Goal: Information Seeking & Learning: Learn about a topic

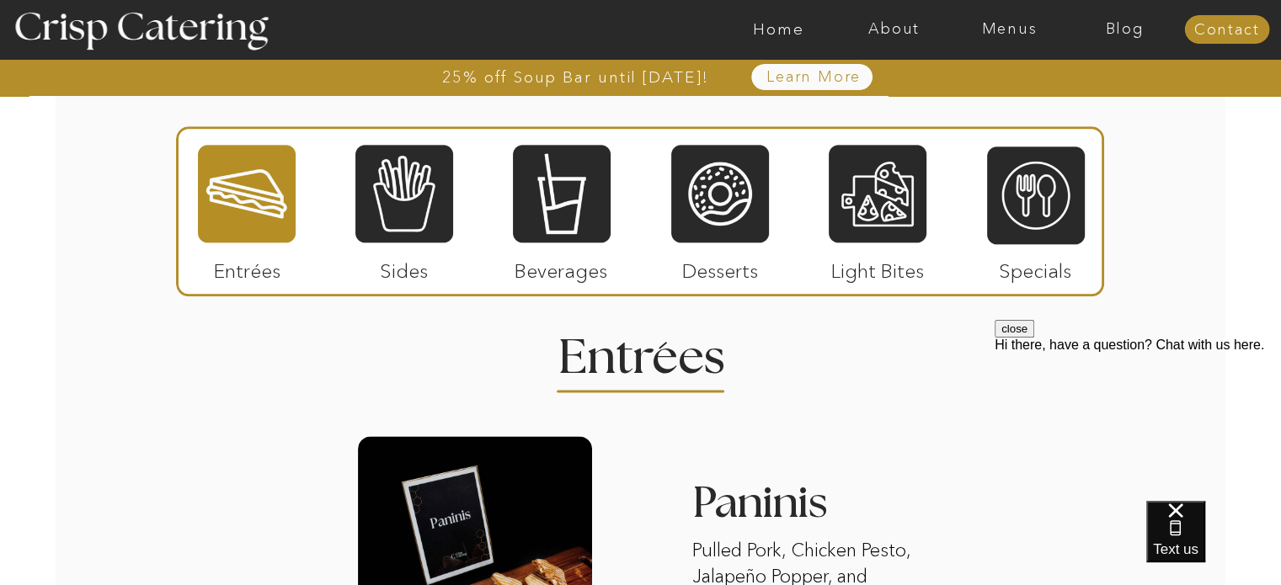
scroll to position [2021, 0]
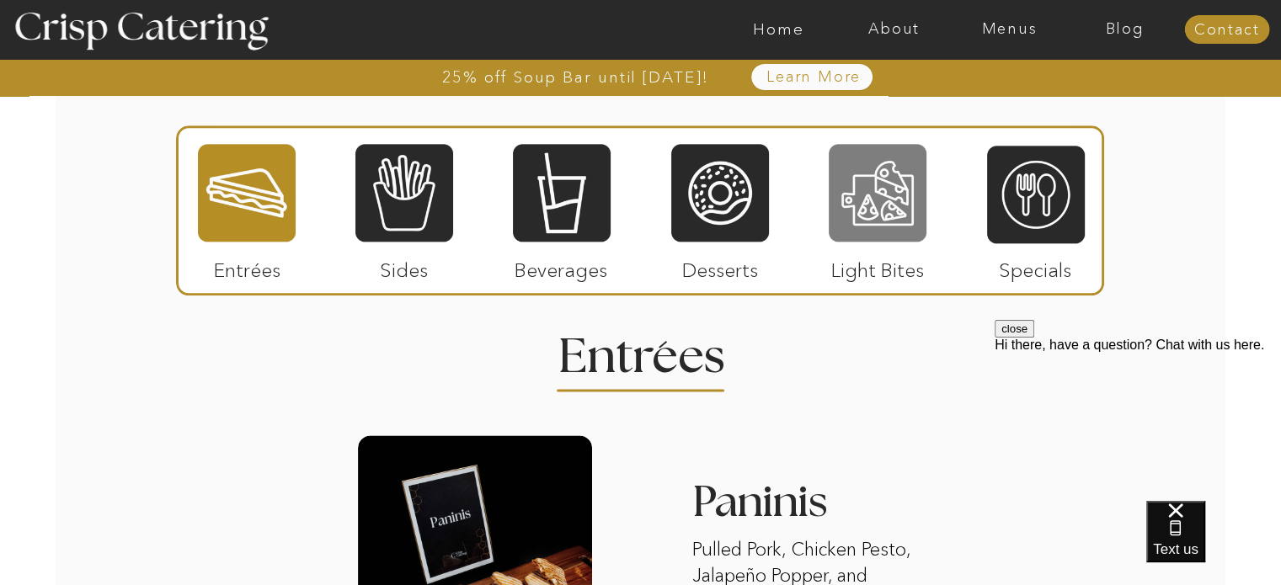
click at [874, 178] on div at bounding box center [878, 192] width 98 height 101
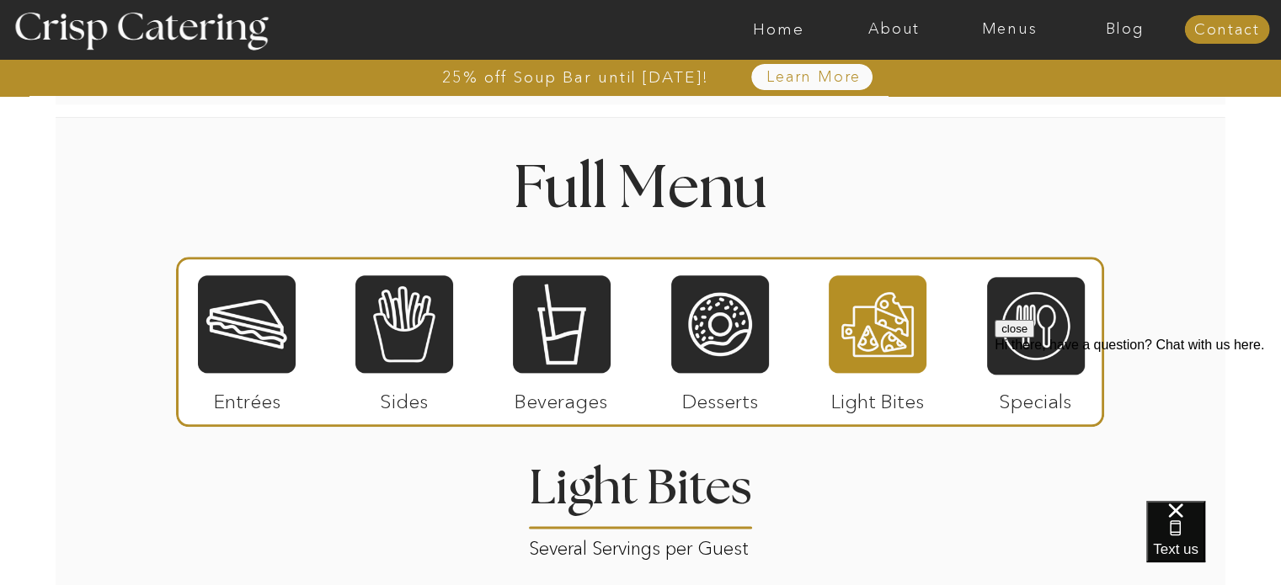
scroll to position [1978, 0]
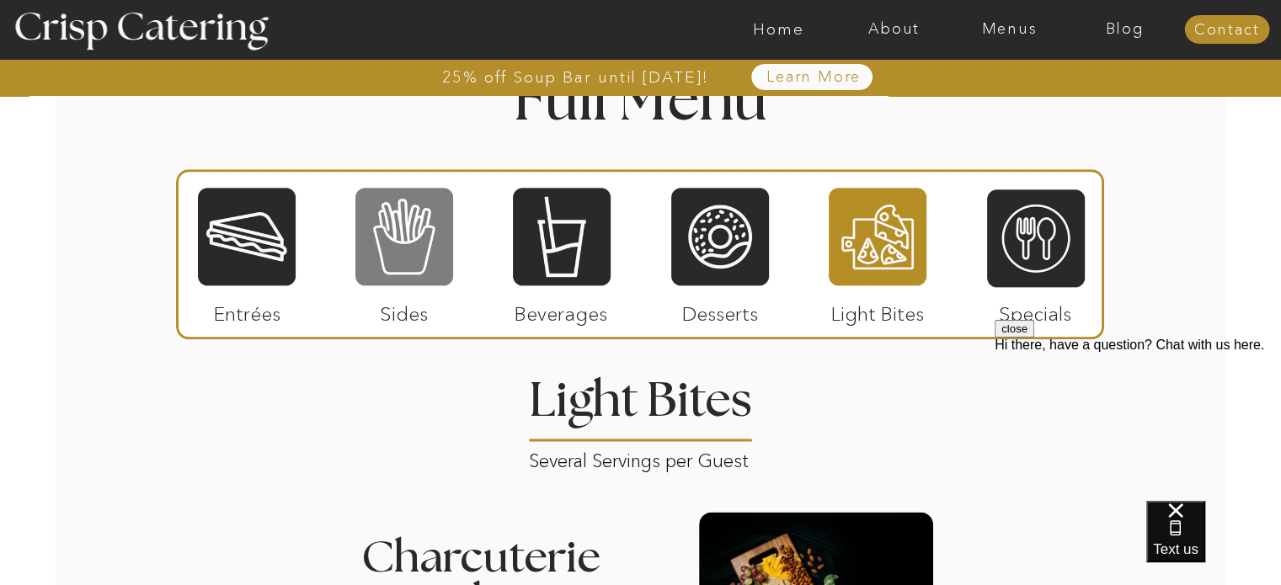
click at [415, 230] on div at bounding box center [404, 236] width 98 height 101
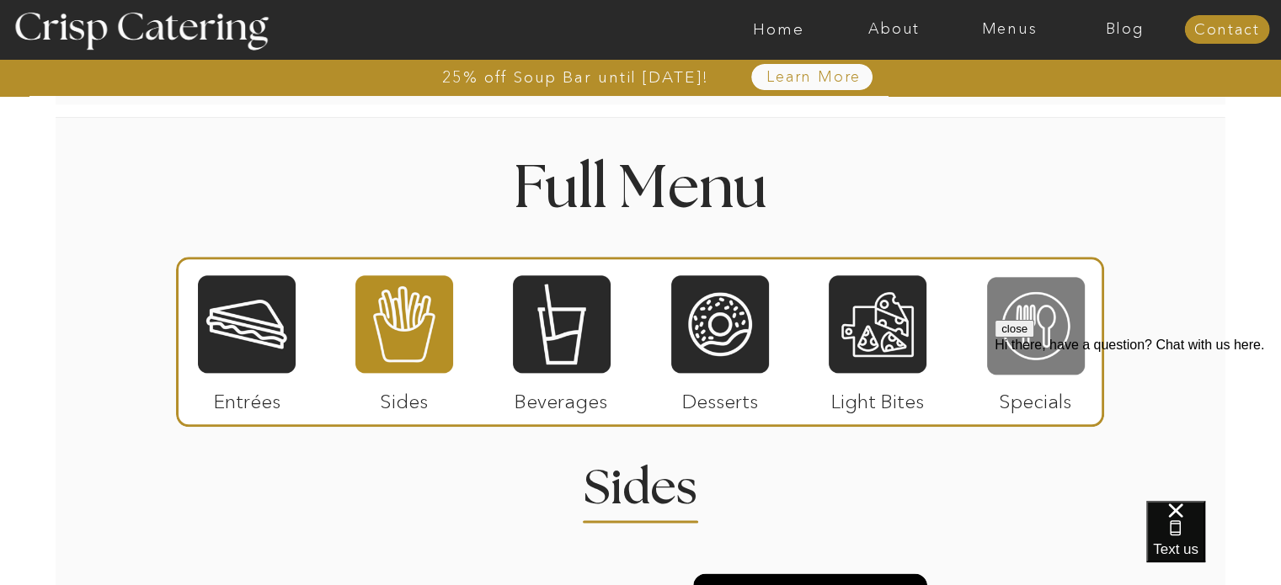
scroll to position [1994, 0]
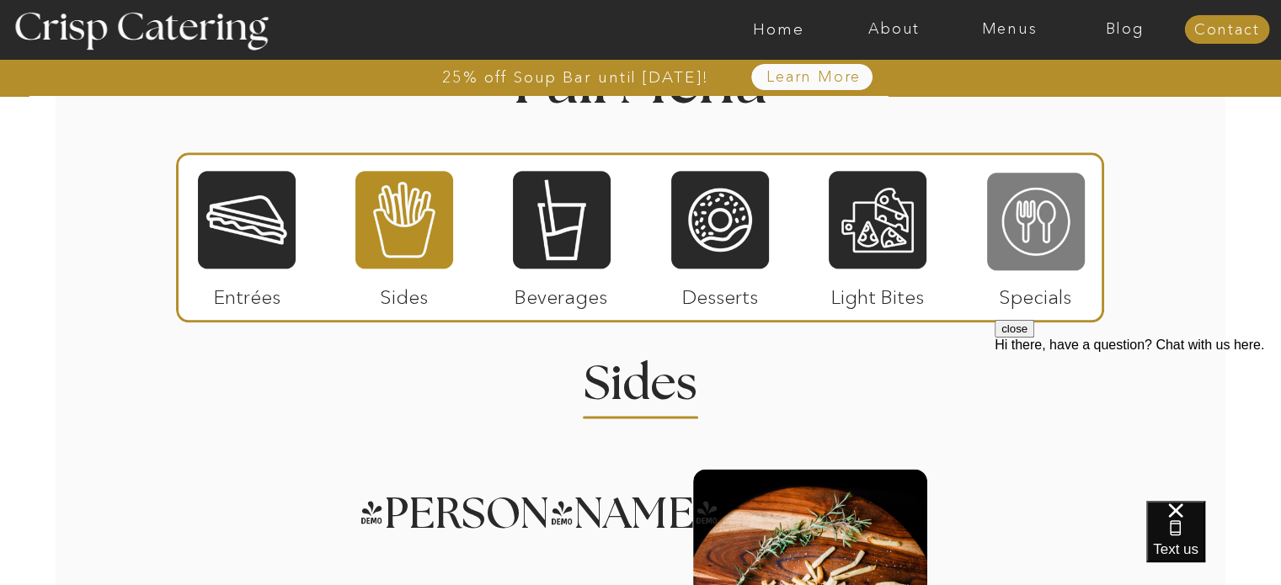
click at [1041, 214] on div at bounding box center [1036, 221] width 98 height 101
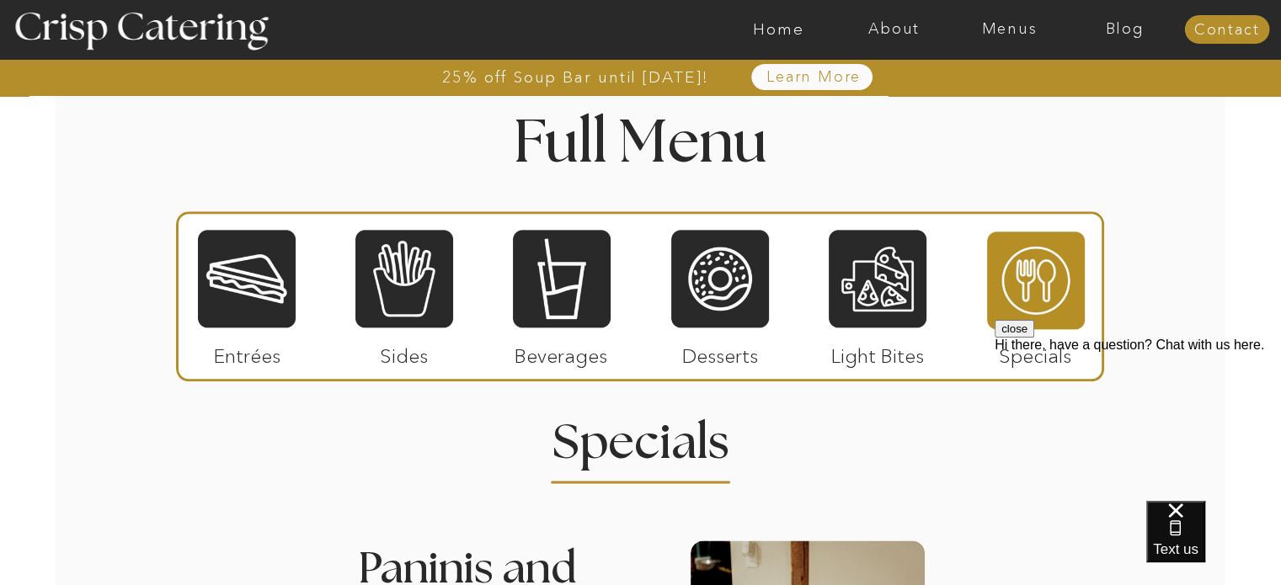
scroll to position [1910, 0]
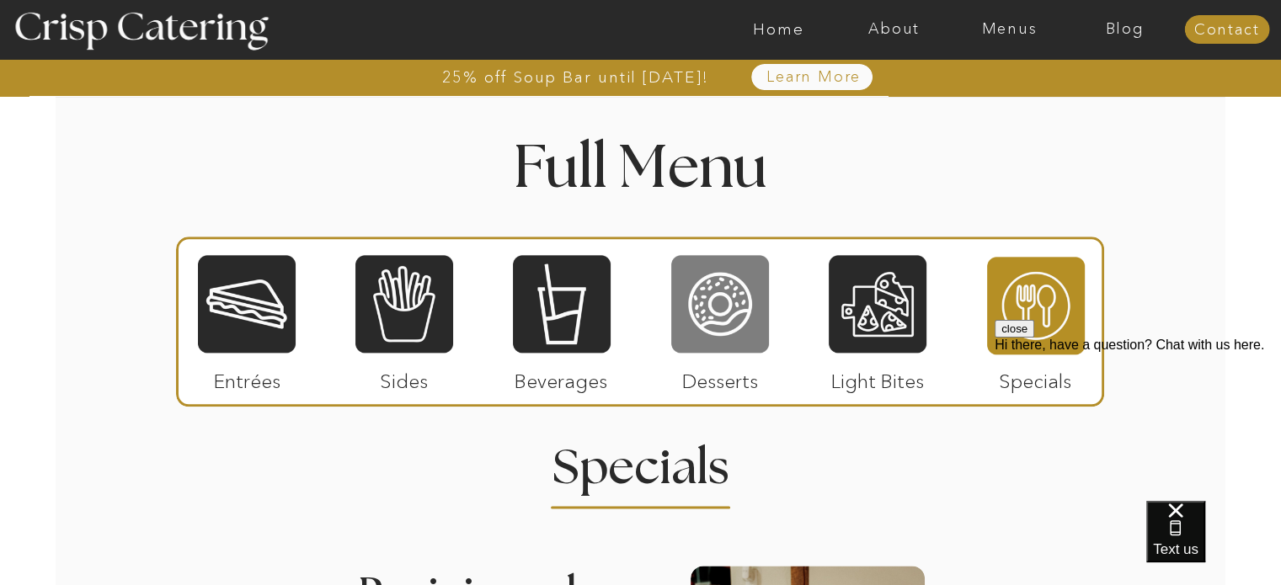
click at [692, 306] on div at bounding box center [720, 304] width 98 height 101
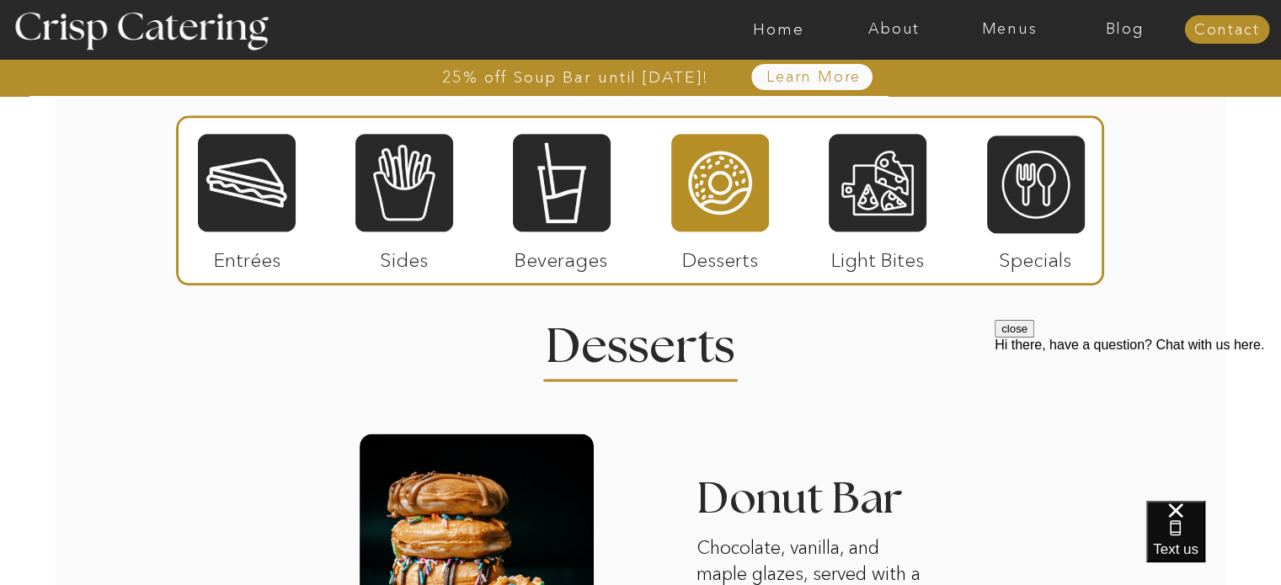
scroll to position [1994, 0]
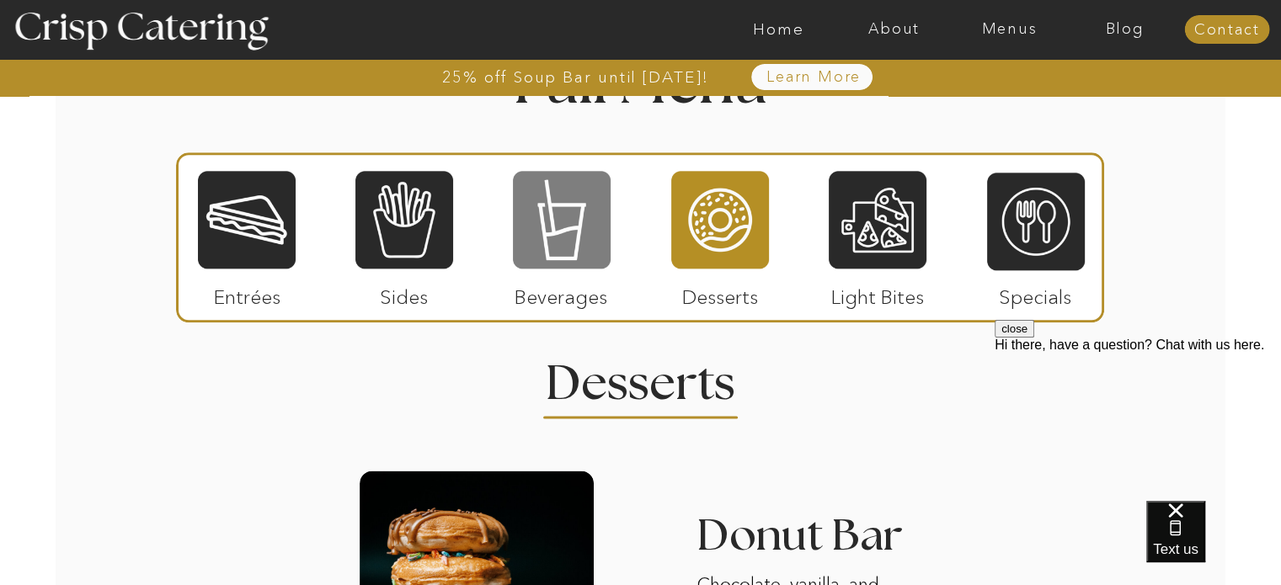
click at [568, 252] on div at bounding box center [562, 219] width 98 height 101
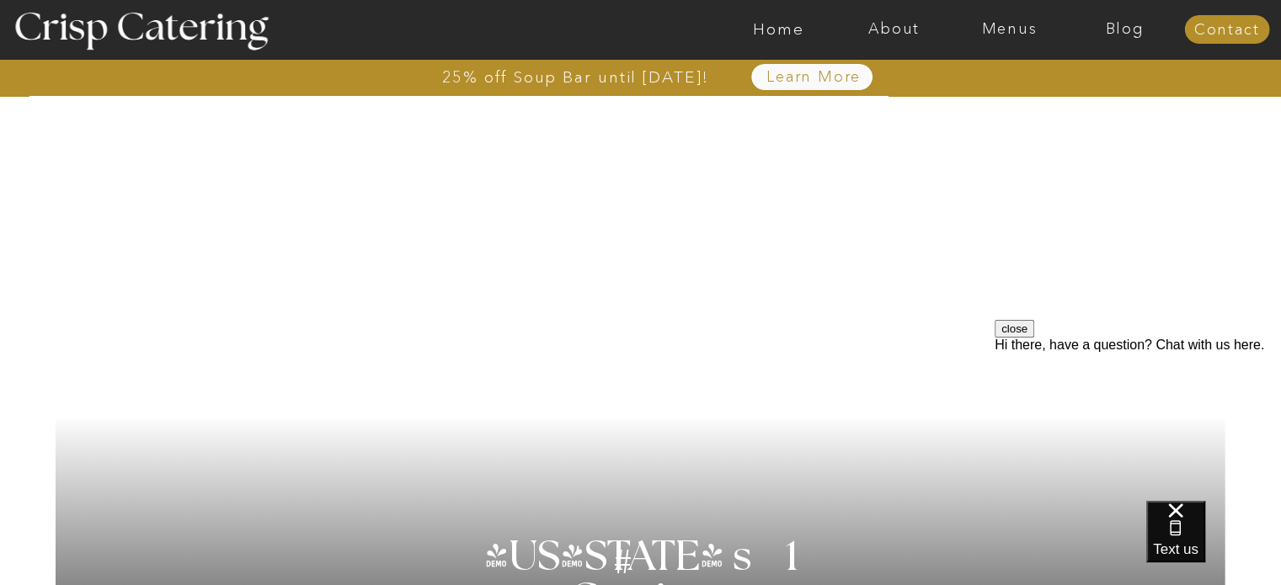
scroll to position [0, 0]
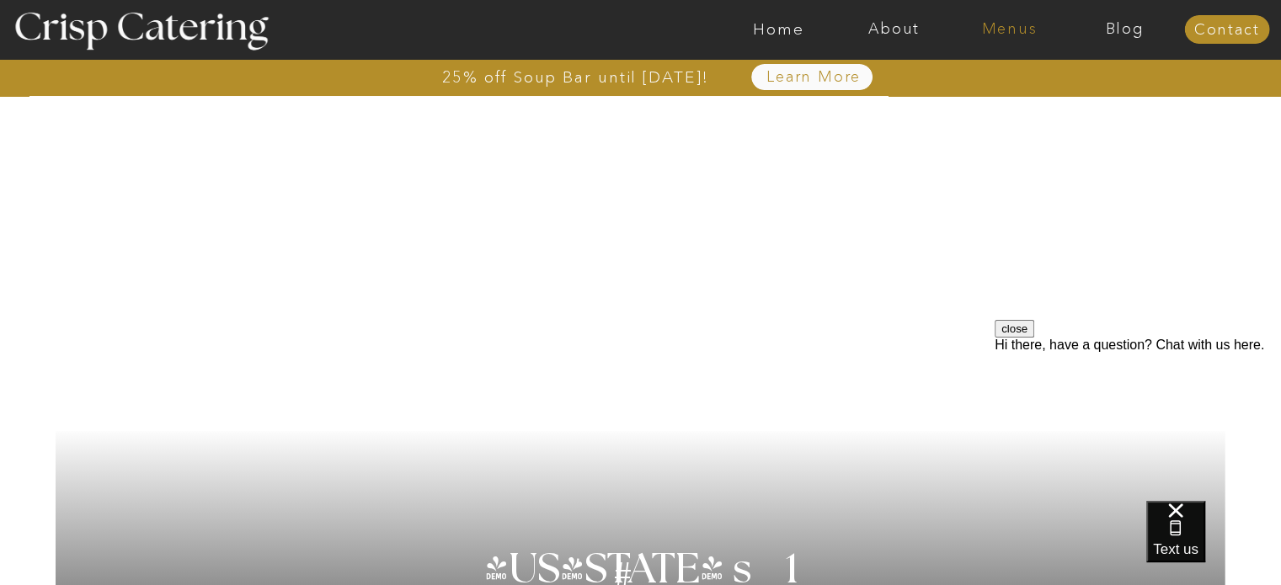
click at [1022, 24] on nav "Menus" at bounding box center [1009, 29] width 115 height 17
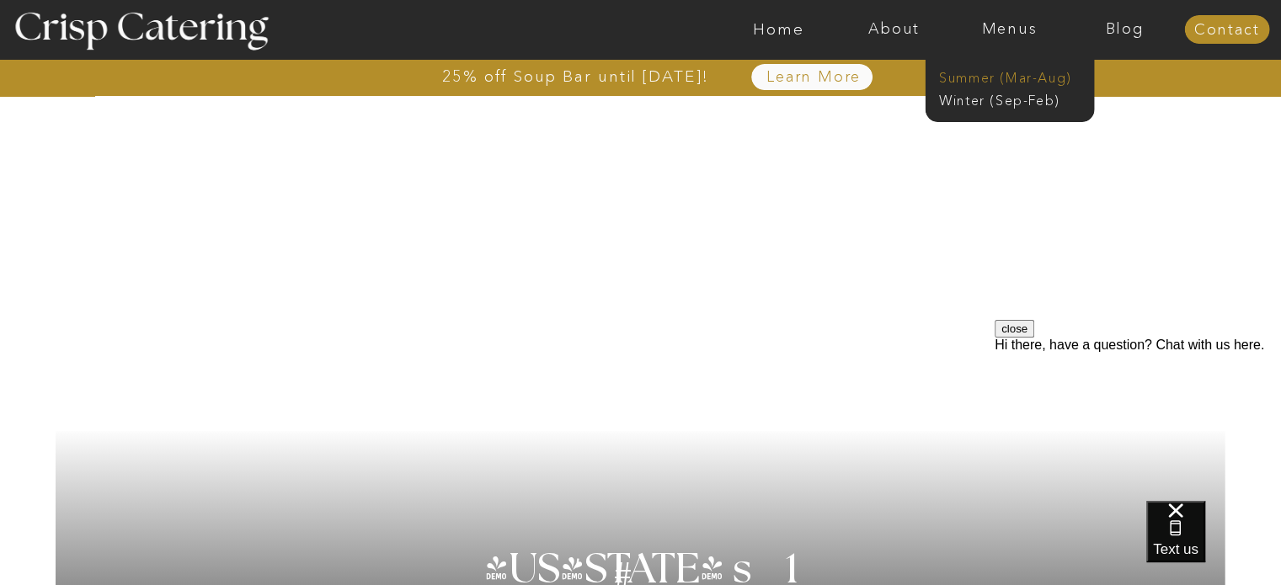
click at [1049, 79] on nav "Summer (Mar-Aug)" at bounding box center [1014, 76] width 151 height 16
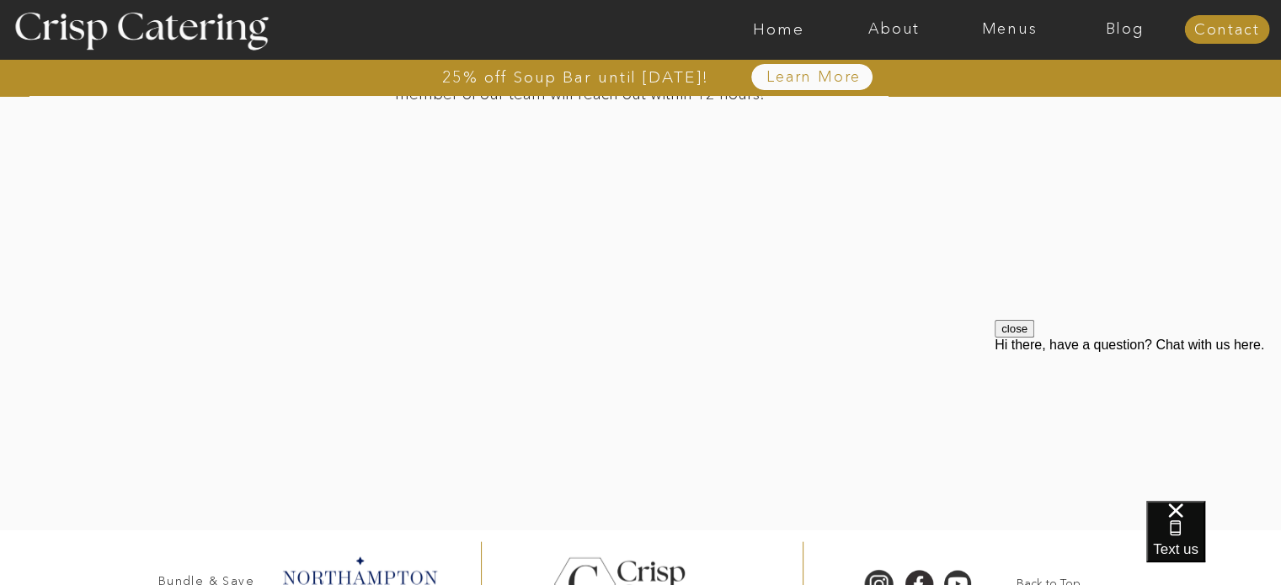
scroll to position [3622, 0]
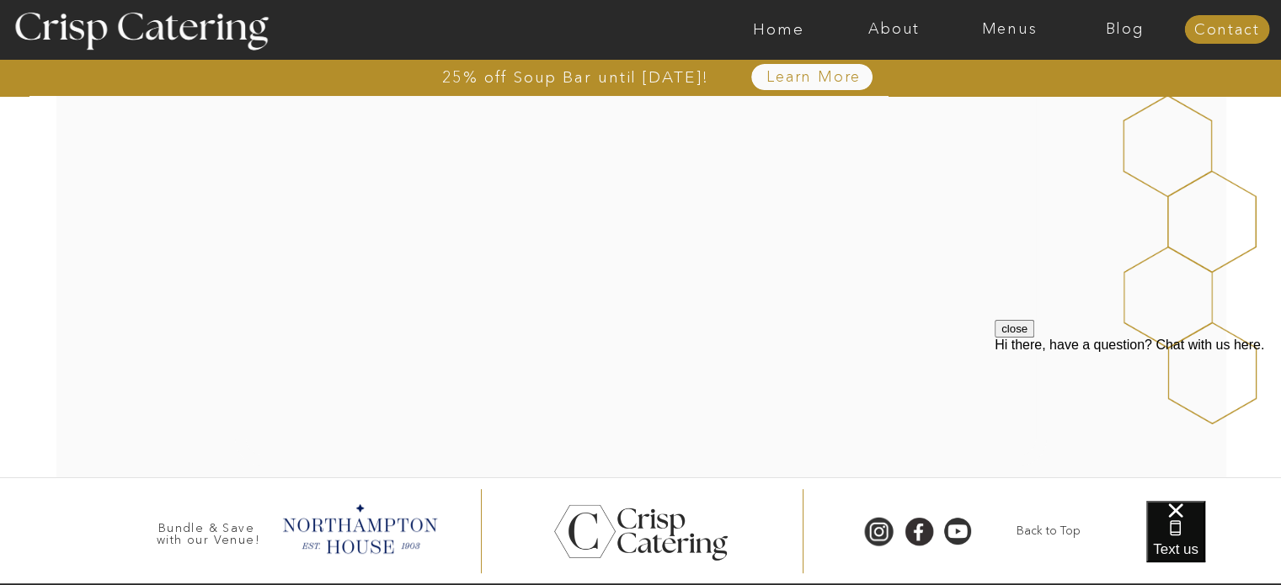
scroll to position [312, 0]
